Goal: Information Seeking & Learning: Learn about a topic

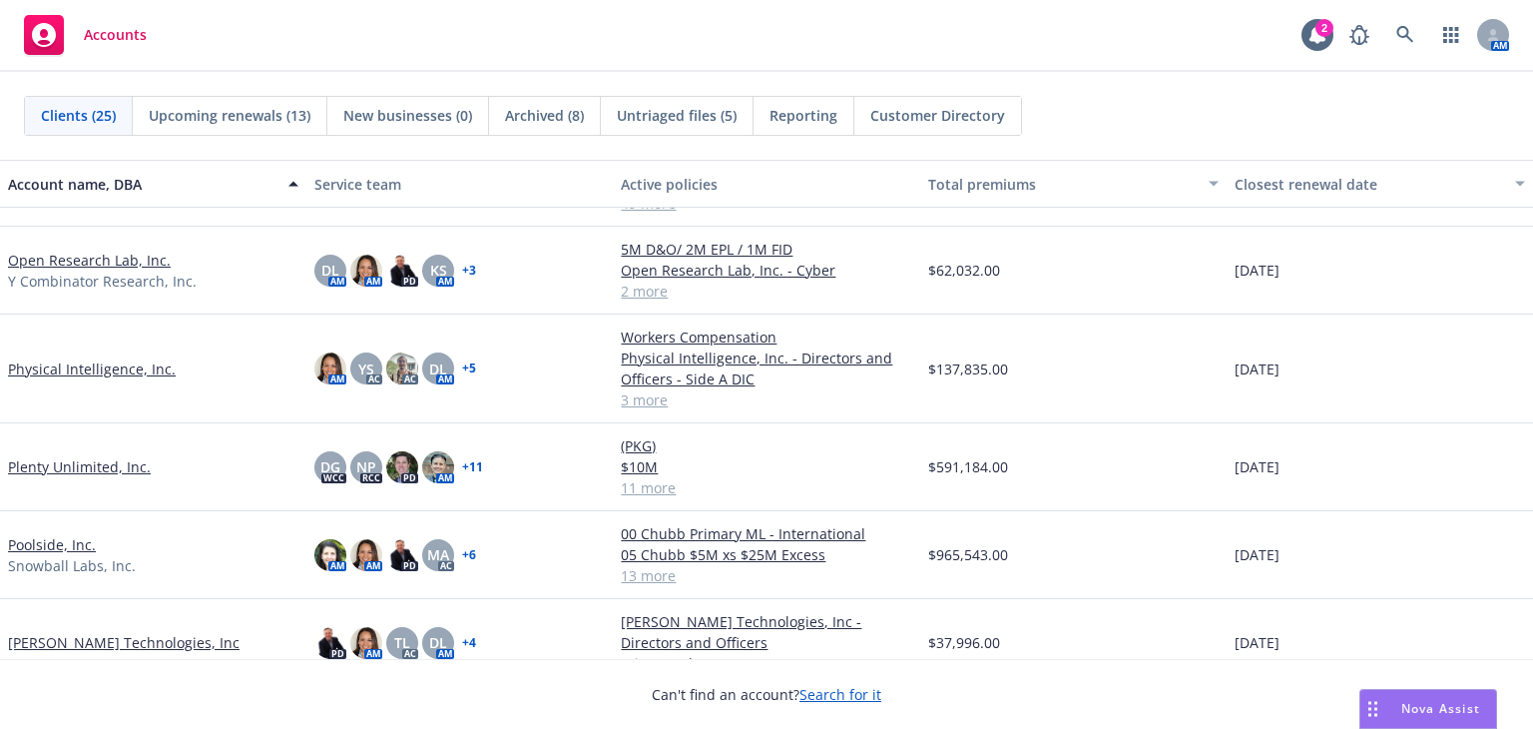
scroll to position [898, 0]
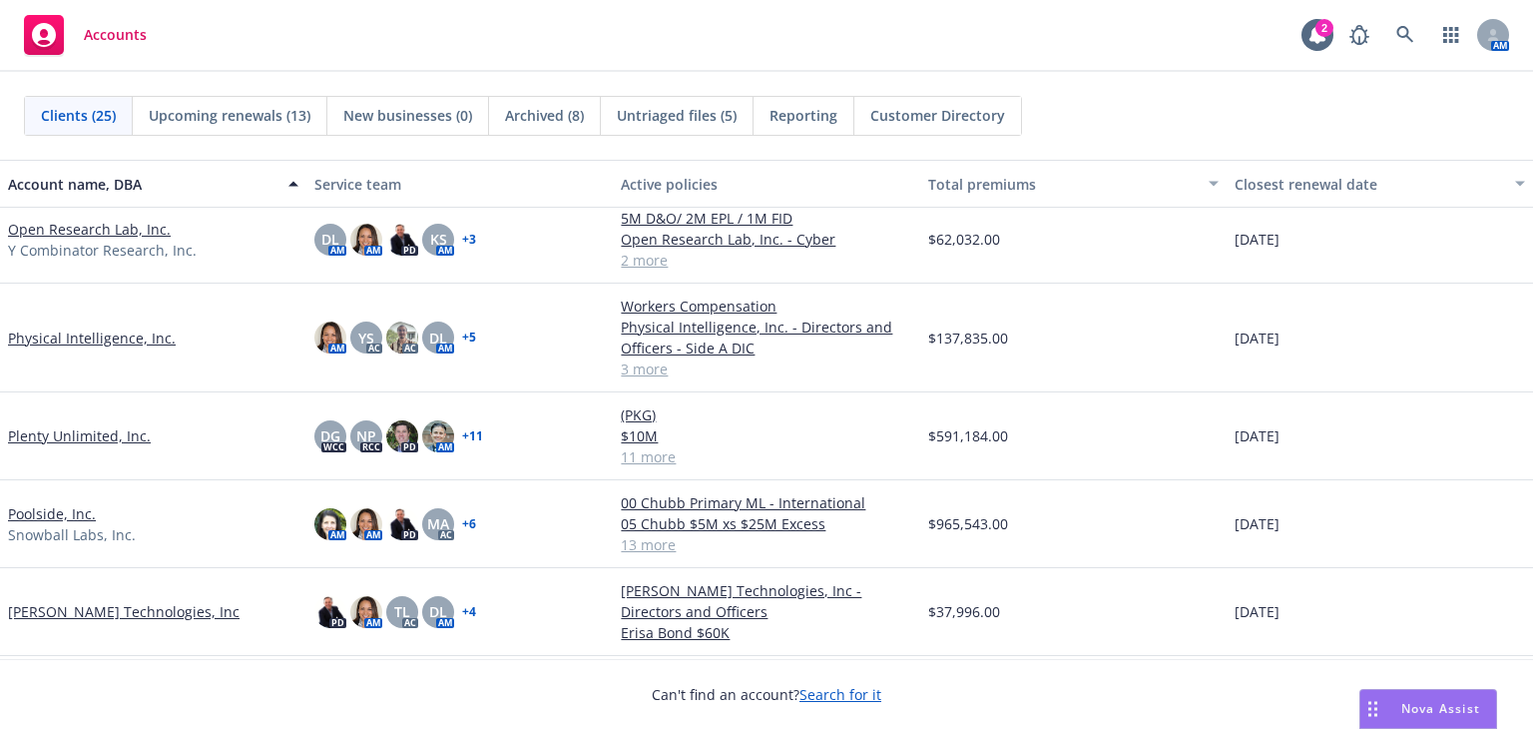
click at [32, 428] on link "Plenty Unlimited, Inc." at bounding box center [79, 435] width 143 height 21
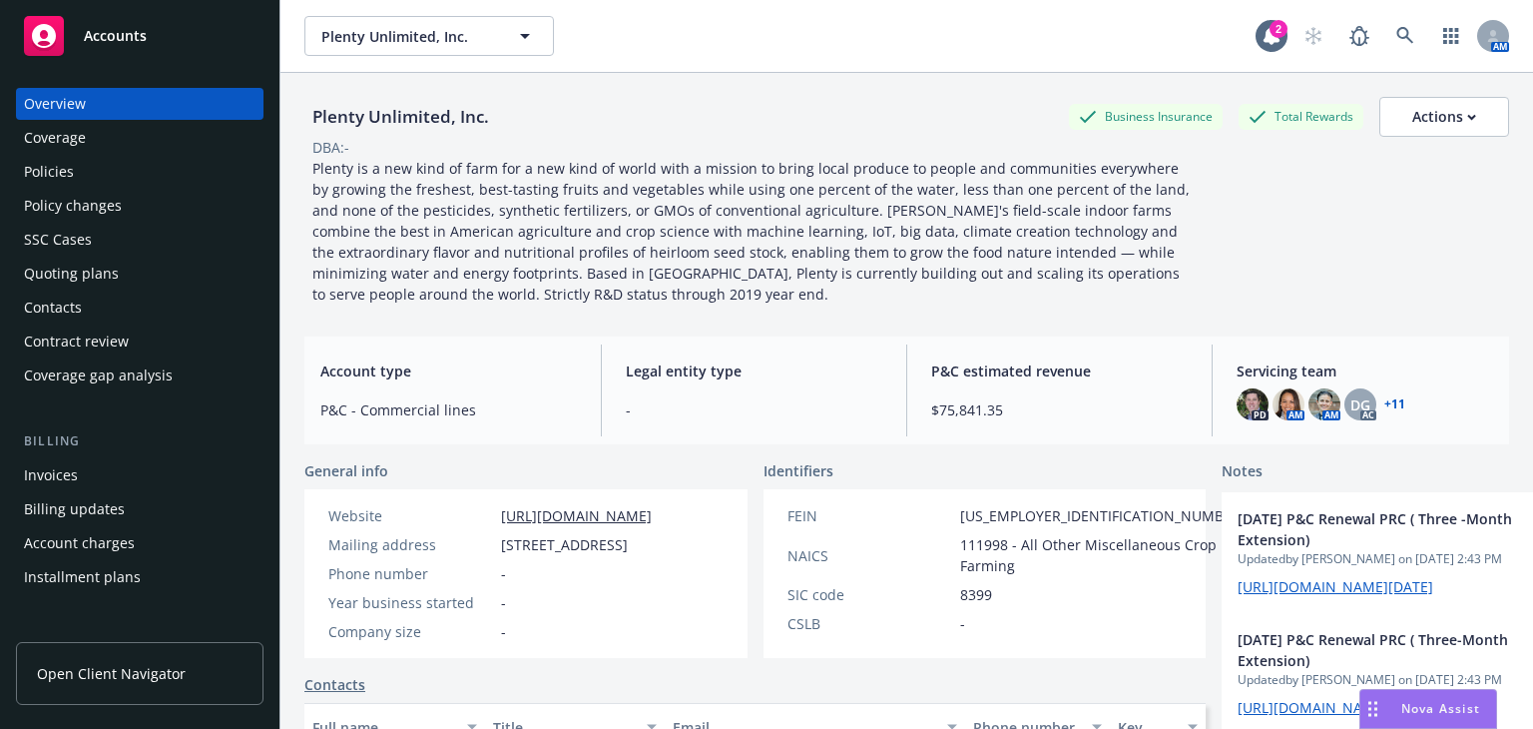
click at [85, 160] on div "Policies" at bounding box center [140, 172] width 232 height 32
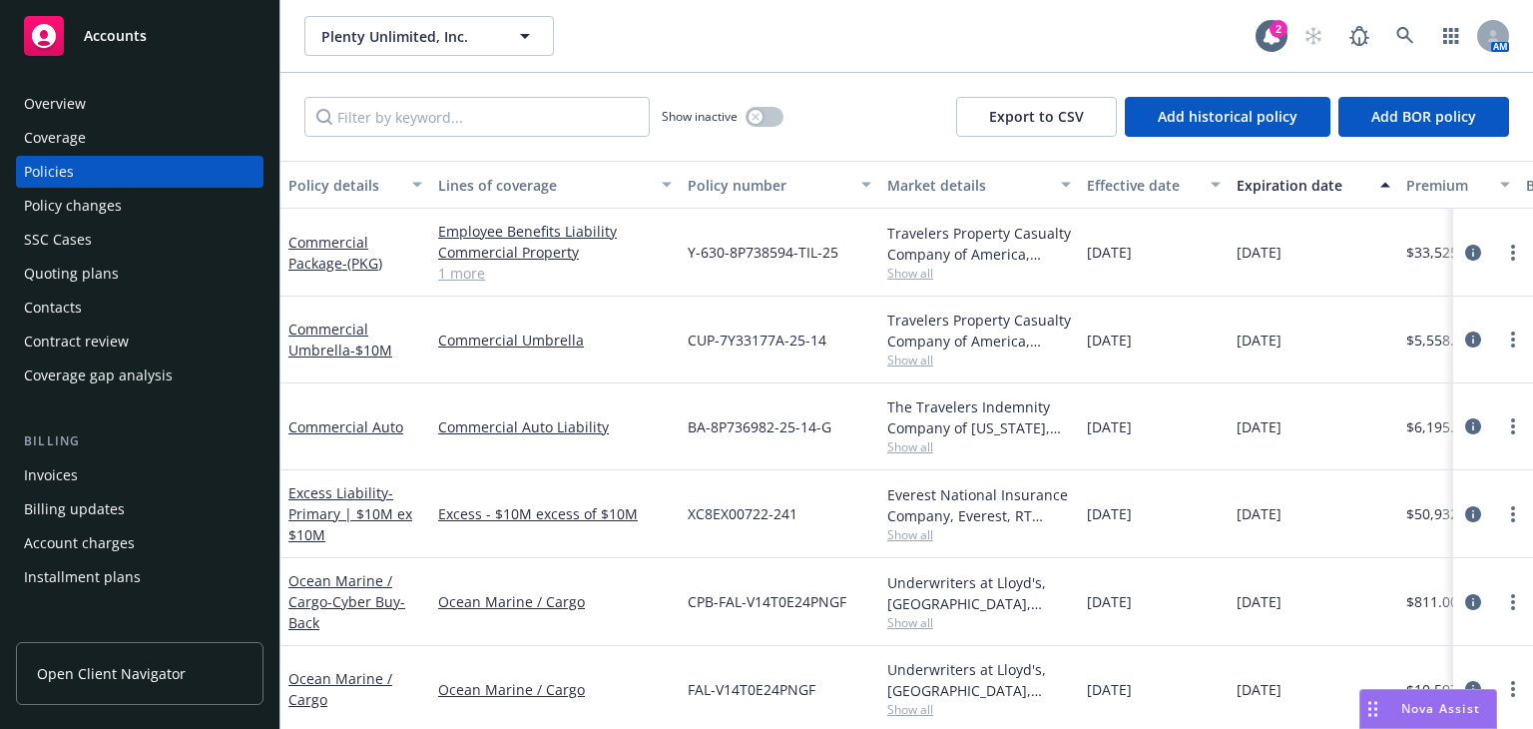
click at [1397, 708] on div "Nova Assist" at bounding box center [1441, 708] width 111 height 17
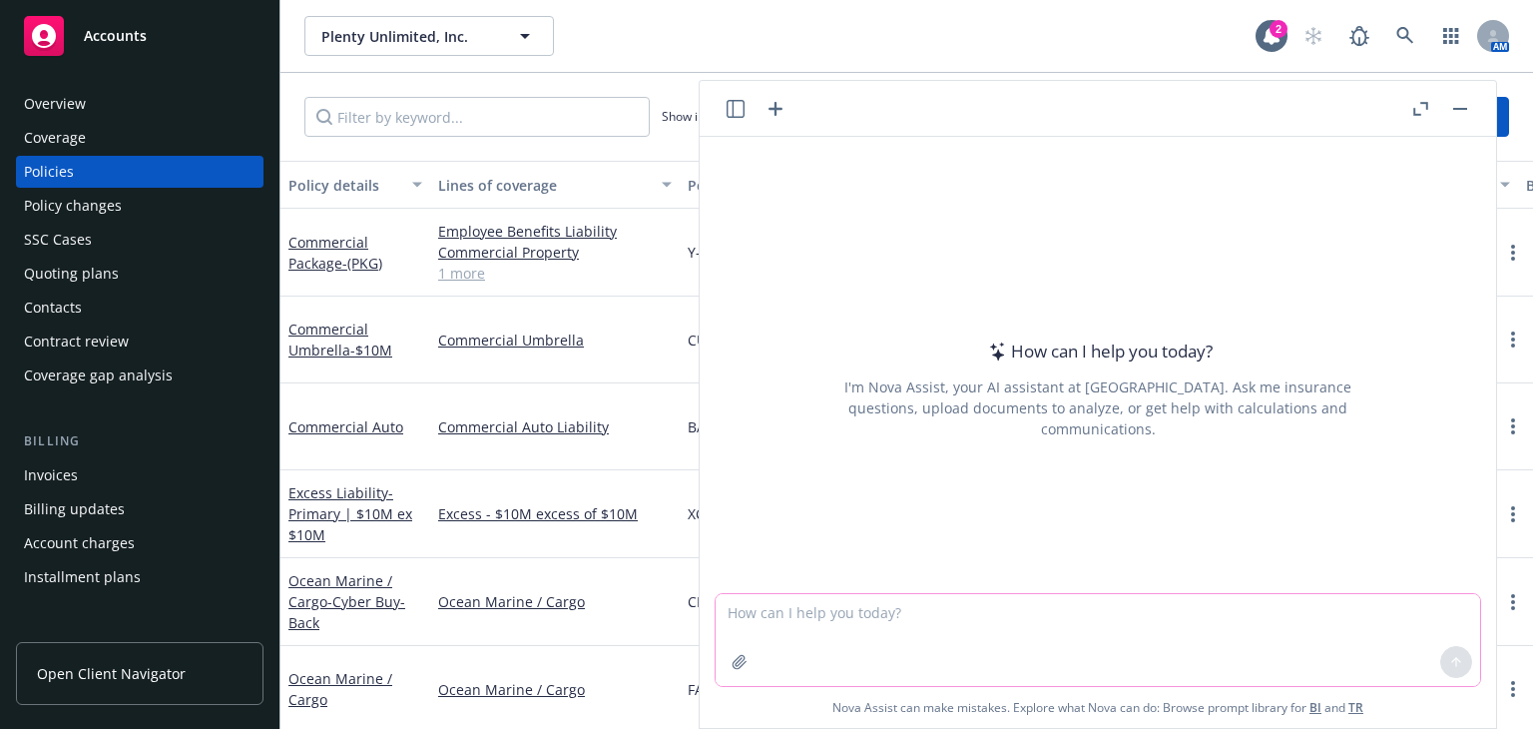
click at [851, 624] on textarea at bounding box center [1098, 640] width 765 height 92
type textarea "summarize extended business income"
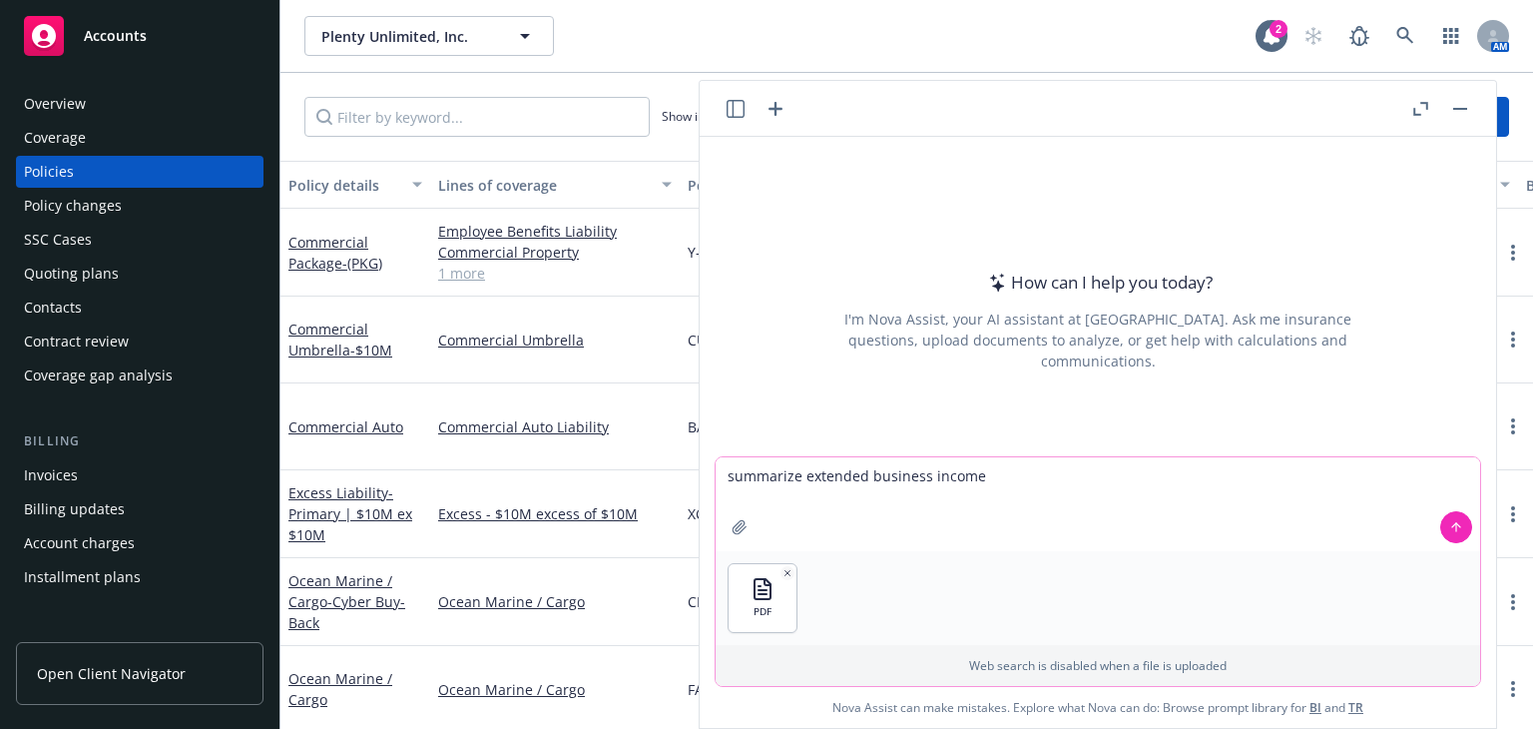
click at [1453, 531] on icon at bounding box center [1457, 527] width 14 height 14
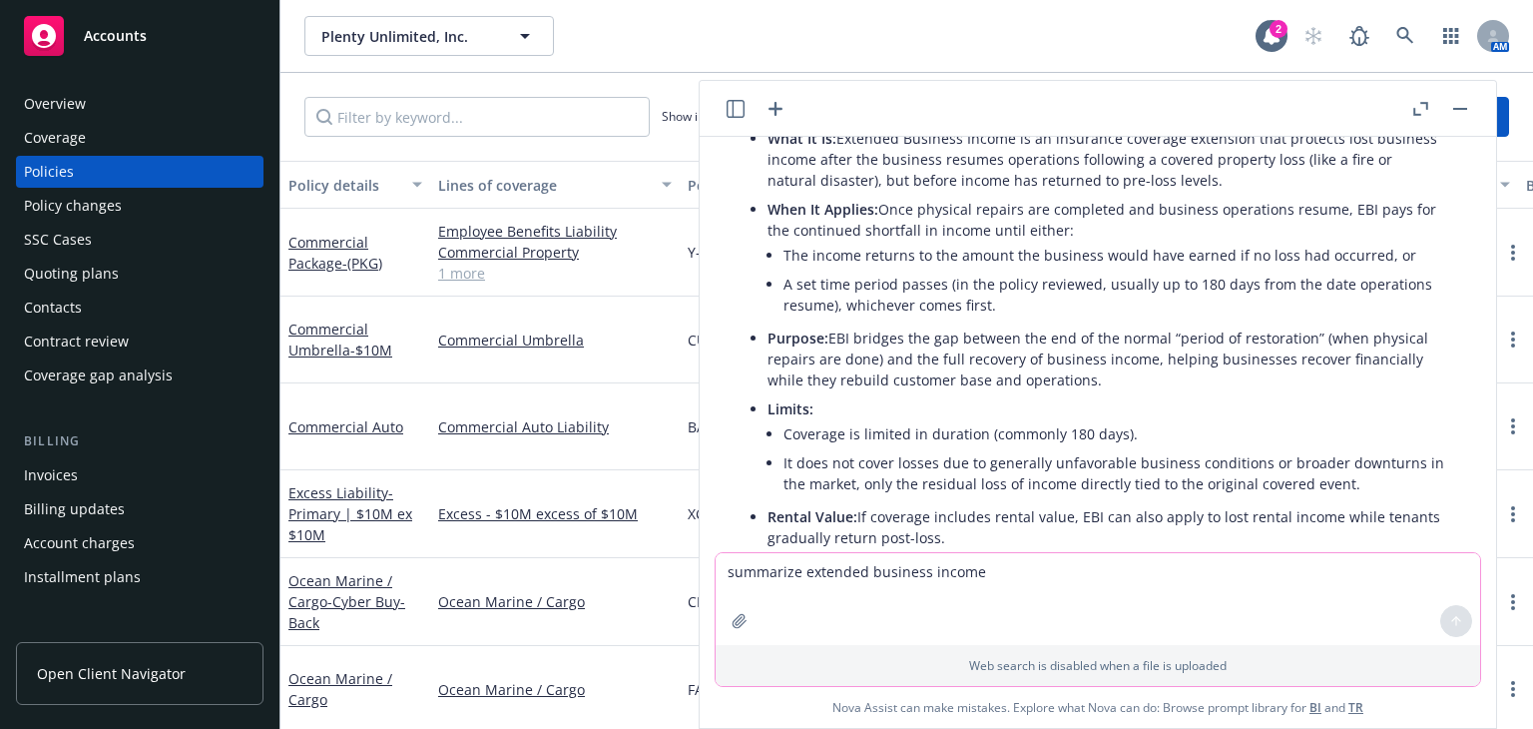
scroll to position [172, 0]
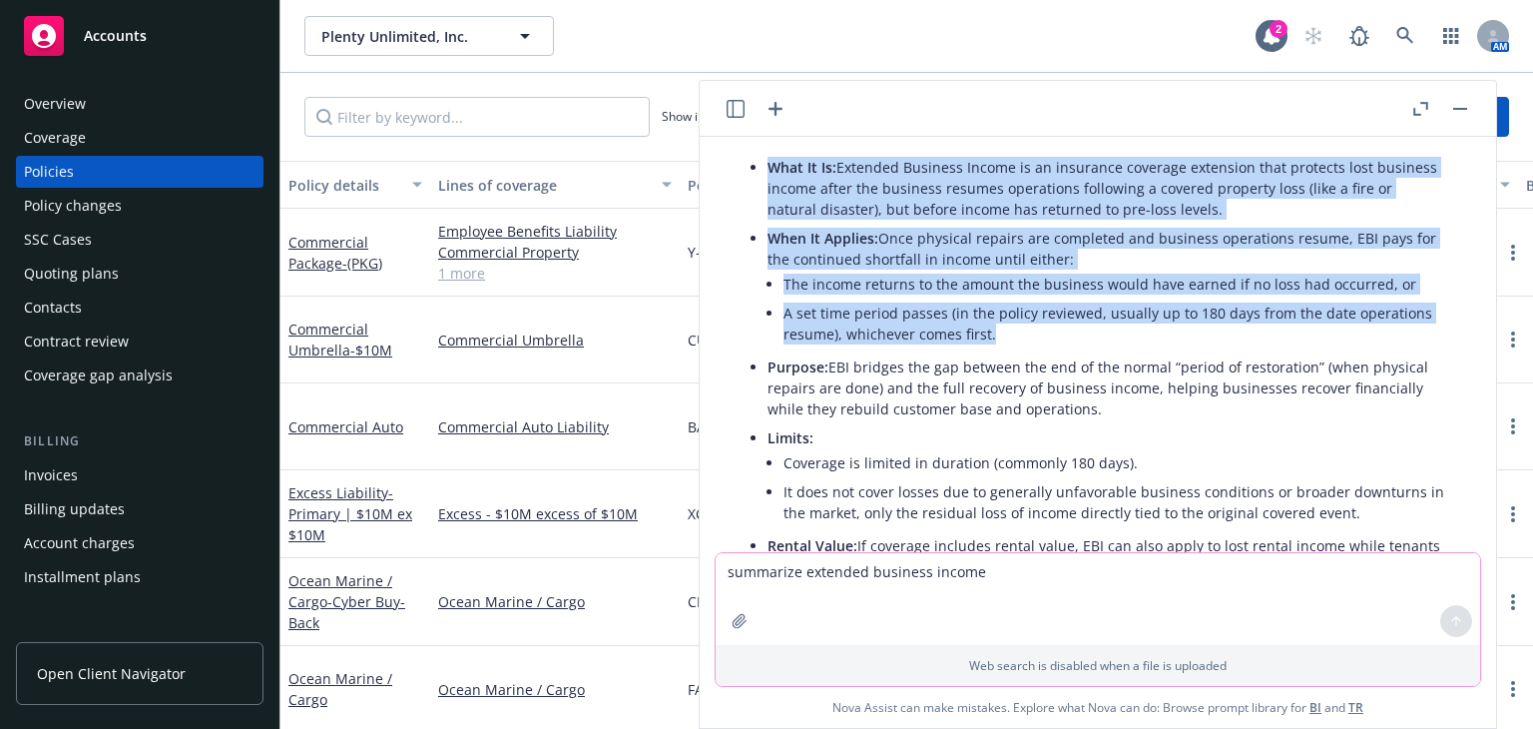
drag, startPoint x: 771, startPoint y: 166, endPoint x: 1003, endPoint y: 337, distance: 289.1
click at [1003, 337] on ul "What It Is: Extended Business Income is an insurance coverage extension that pr…" at bounding box center [1106, 367] width 677 height 428
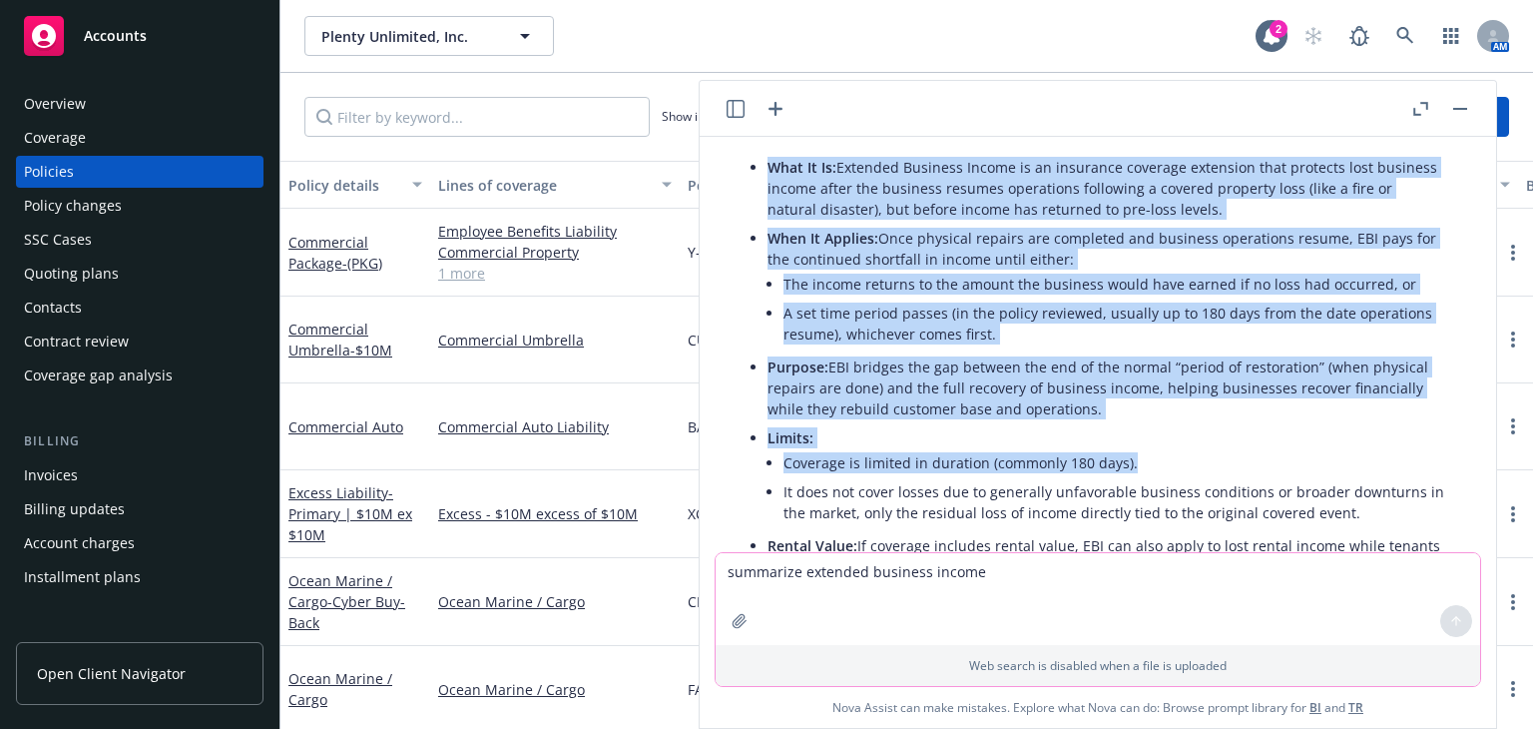
drag, startPoint x: 1146, startPoint y: 467, endPoint x: 757, endPoint y: 175, distance: 487.0
click at [768, 175] on ul "What It Is: Extended Business Income is an insurance coverage extension that pr…" at bounding box center [1106, 367] width 677 height 428
copy ul "What It Is: Extended Business Income is an insurance coverage extension that pr…"
